Goal: Task Accomplishment & Management: Manage account settings

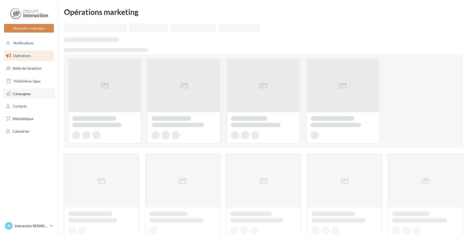
click at [31, 96] on link "Campagnes" at bounding box center [29, 93] width 52 height 11
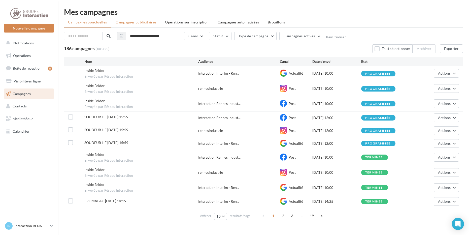
click at [134, 21] on span "Campagnes publicitaires" at bounding box center [136, 22] width 41 height 4
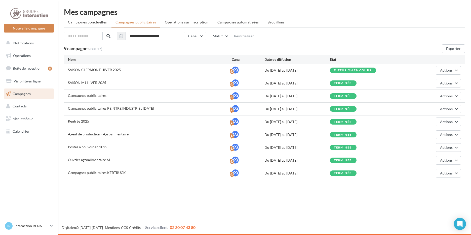
click at [224, 31] on div "**********" at bounding box center [264, 93] width 401 height 171
click at [227, 33] on button "Statut" at bounding box center [220, 36] width 22 height 9
click at [197, 47] on div "9 campagnes (sur 17)" at bounding box center [214, 48] width 300 height 5
click at [89, 98] on div "Campagnes publicitaires" at bounding box center [87, 95] width 39 height 5
click at [34, 81] on span "Visibilité en ligne" at bounding box center [27, 81] width 27 height 4
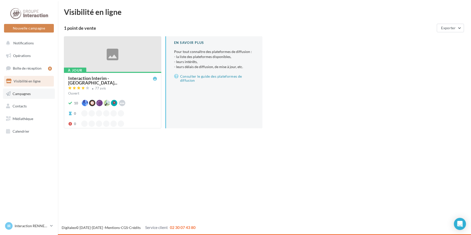
click at [30, 93] on span "Campagnes" at bounding box center [22, 93] width 18 height 4
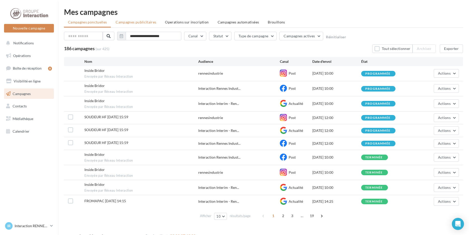
click at [148, 23] on span "Campagnes publicitaires" at bounding box center [136, 22] width 41 height 4
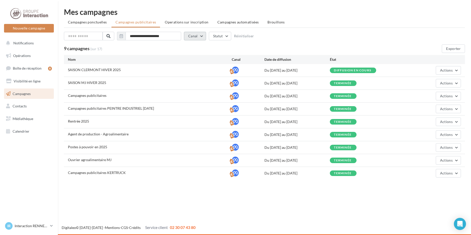
click at [202, 36] on button "Canal" at bounding box center [195, 36] width 22 height 9
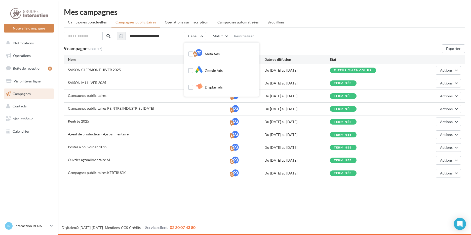
click at [287, 36] on div "**********" at bounding box center [264, 37] width 401 height 11
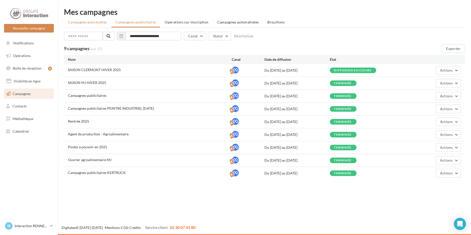
click at [76, 23] on span "Campagnes ponctuelles" at bounding box center [87, 22] width 39 height 4
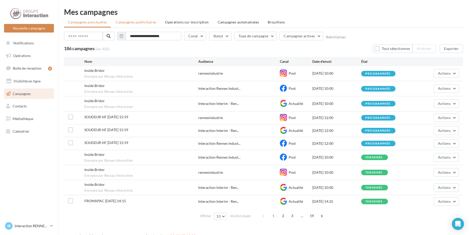
click at [134, 21] on span "Campagnes publicitaires" at bounding box center [136, 22] width 41 height 4
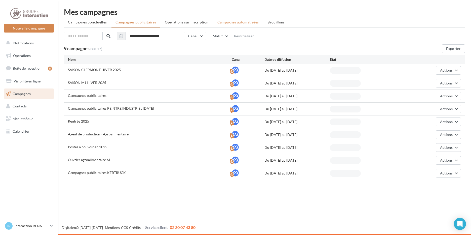
click at [230, 21] on span "Campagnes automatisées" at bounding box center [239, 22] width 42 height 4
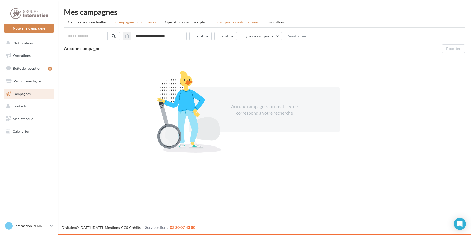
click at [141, 24] on span "Campagnes publicitaires" at bounding box center [136, 22] width 41 height 4
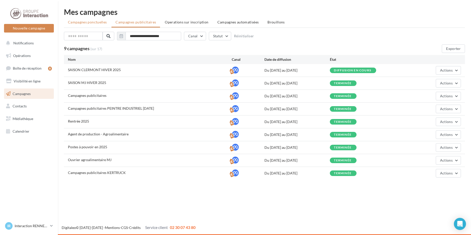
click at [97, 21] on span "Campagnes ponctuelles" at bounding box center [87, 22] width 39 height 4
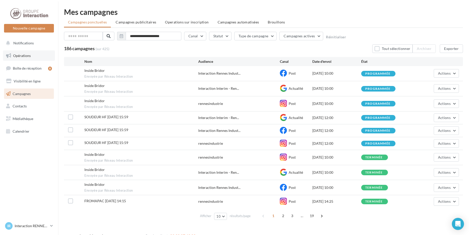
click at [27, 55] on span "Opérations" at bounding box center [22, 55] width 18 height 4
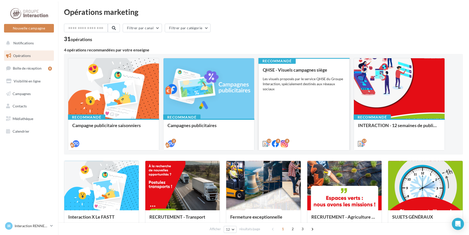
click at [311, 79] on div "Les visuels proposés par le service QHSE du Groupe Interaction, spécialement de…" at bounding box center [304, 83] width 83 height 15
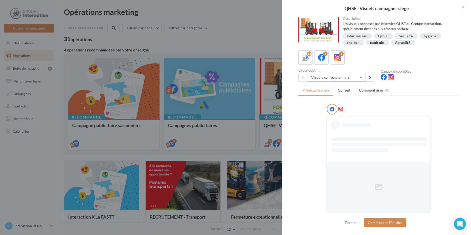
click at [361, 78] on button "Visuels campagne mars" at bounding box center [336, 77] width 59 height 9
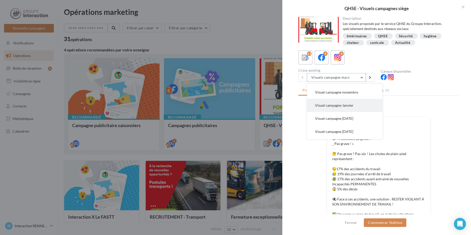
scroll to position [14, 0]
click at [349, 105] on button "Visuel campagne Mai" at bounding box center [345, 102] width 76 height 13
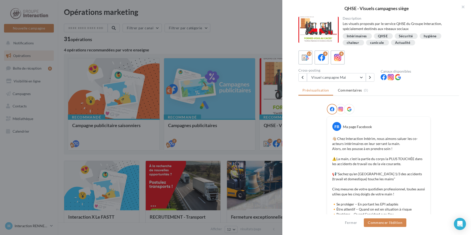
scroll to position [101, 0]
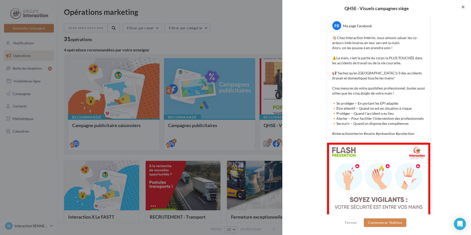
click at [462, 6] on button "button" at bounding box center [461, 7] width 20 height 15
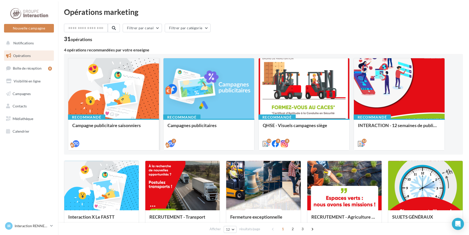
click at [137, 89] on div at bounding box center [113, 88] width 91 height 61
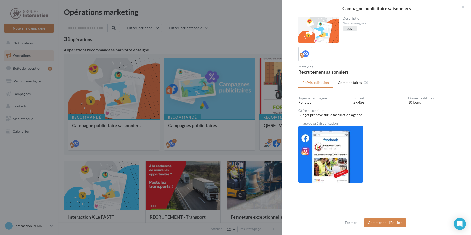
click at [244, 35] on div at bounding box center [235, 117] width 471 height 235
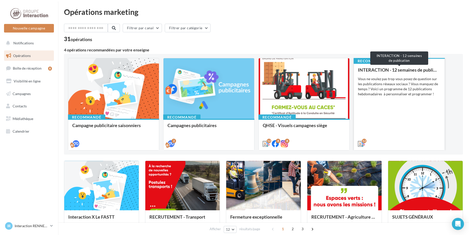
click at [392, 68] on div "INTERACTION - 12 semaines de publication" at bounding box center [399, 69] width 83 height 5
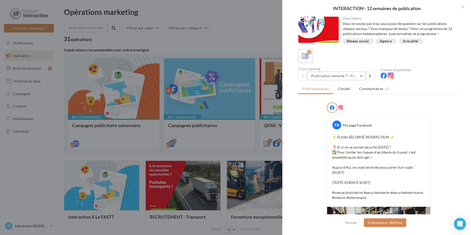
click at [360, 73] on button "Publication semaine 7 - Flash sécurité" at bounding box center [336, 76] width 59 height 9
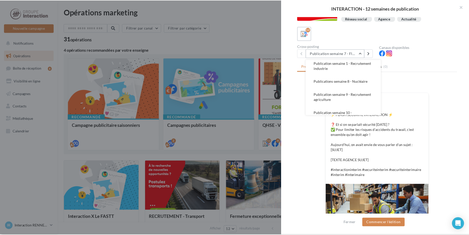
scroll to position [46, 0]
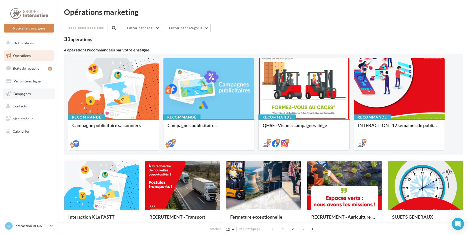
click at [28, 93] on span "Campagnes" at bounding box center [22, 93] width 18 height 4
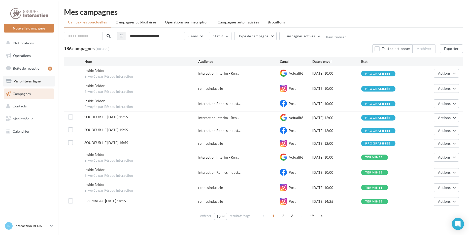
click at [26, 79] on span "Visibilité en ligne" at bounding box center [27, 81] width 27 height 4
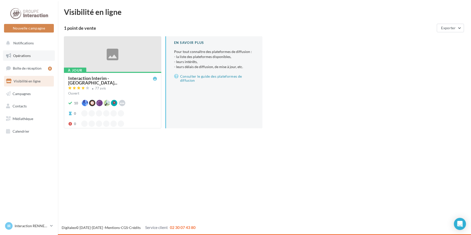
click at [24, 56] on span "Opérations" at bounding box center [22, 55] width 18 height 4
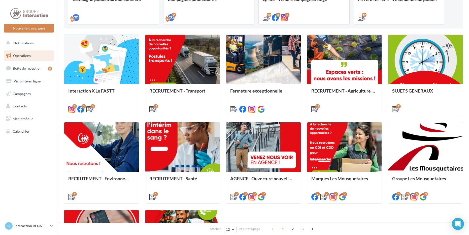
scroll to position [224, 0]
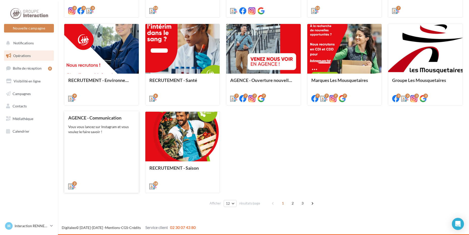
click at [113, 142] on div "AGENCE - Communication Vous vous lancez sur Instagram et vous voulez le faire s…" at bounding box center [101, 151] width 66 height 73
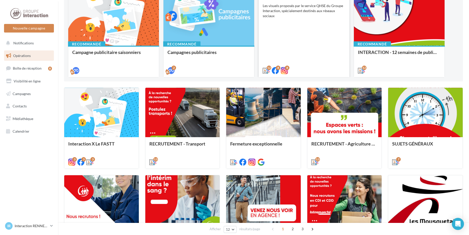
scroll to position [0, 0]
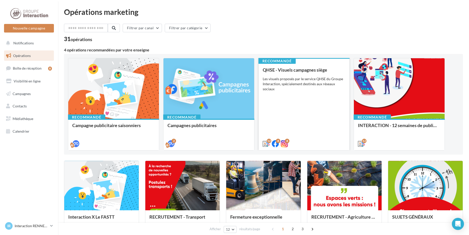
click at [299, 84] on div "Les visuels proposés par le service QHSE du Groupe Interaction, spécialement de…" at bounding box center [304, 83] width 83 height 15
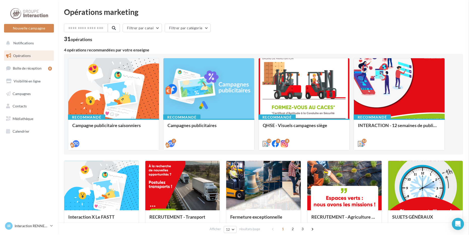
click at [22, 96] on link "Campagnes" at bounding box center [29, 93] width 52 height 11
